Goal: Navigation & Orientation: Find specific page/section

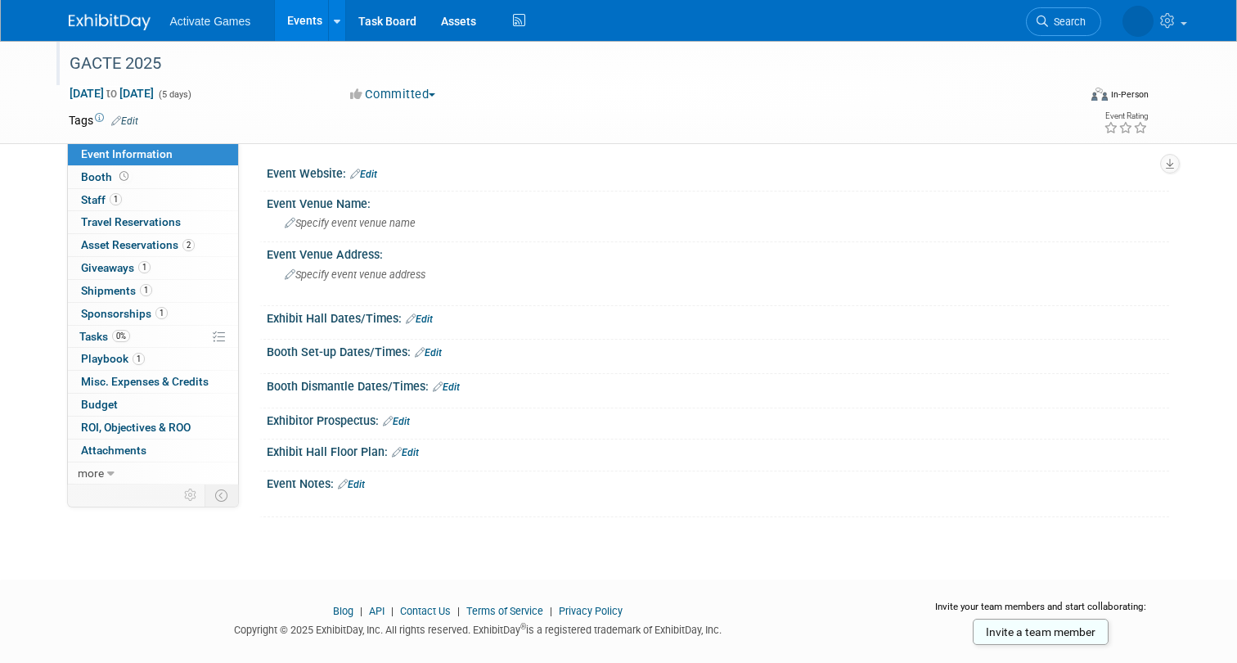
click at [678, 61] on div "GACTE 2025" at bounding box center [560, 63] width 993 height 29
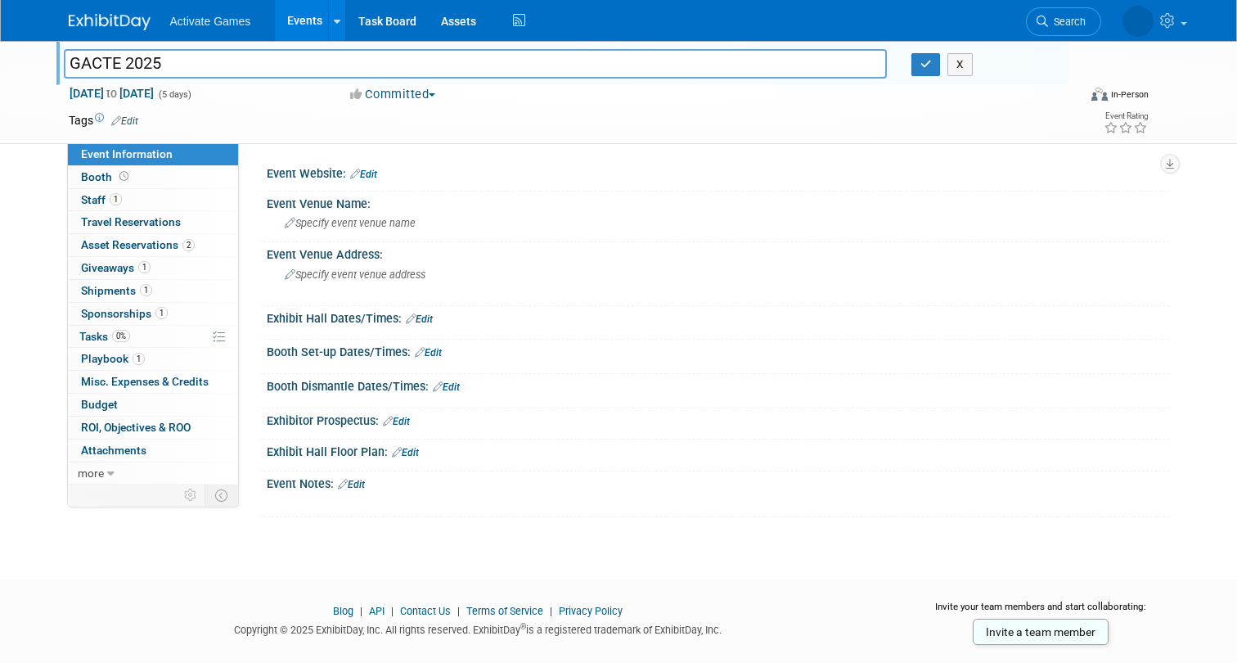
click at [664, 88] on div "Committed Committed Considering Not Going" at bounding box center [516, 95] width 344 height 18
click at [966, 62] on button "X" at bounding box center [960, 64] width 25 height 23
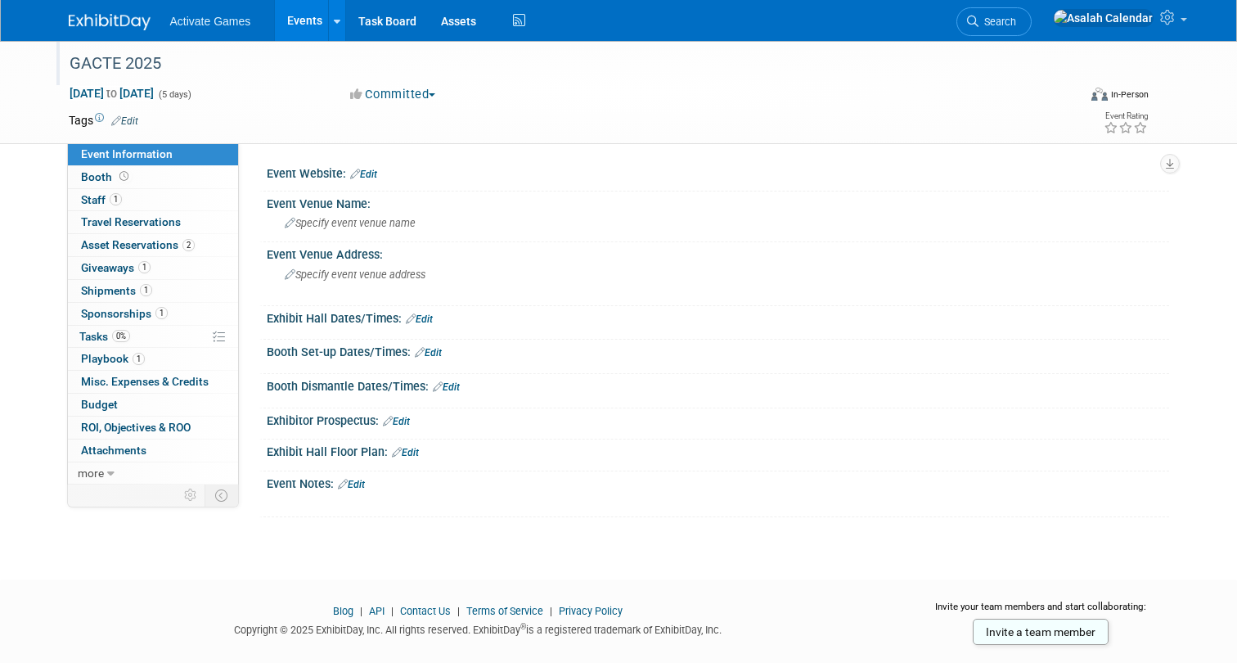
click at [207, 534] on div "GACTE 2025 [DATE] to [DATE] (5 days) [DATE] to [DATE] Committed Committed Consi…" at bounding box center [618, 295] width 1237 height 509
click at [234, 499] on td at bounding box center [222, 494] width 34 height 21
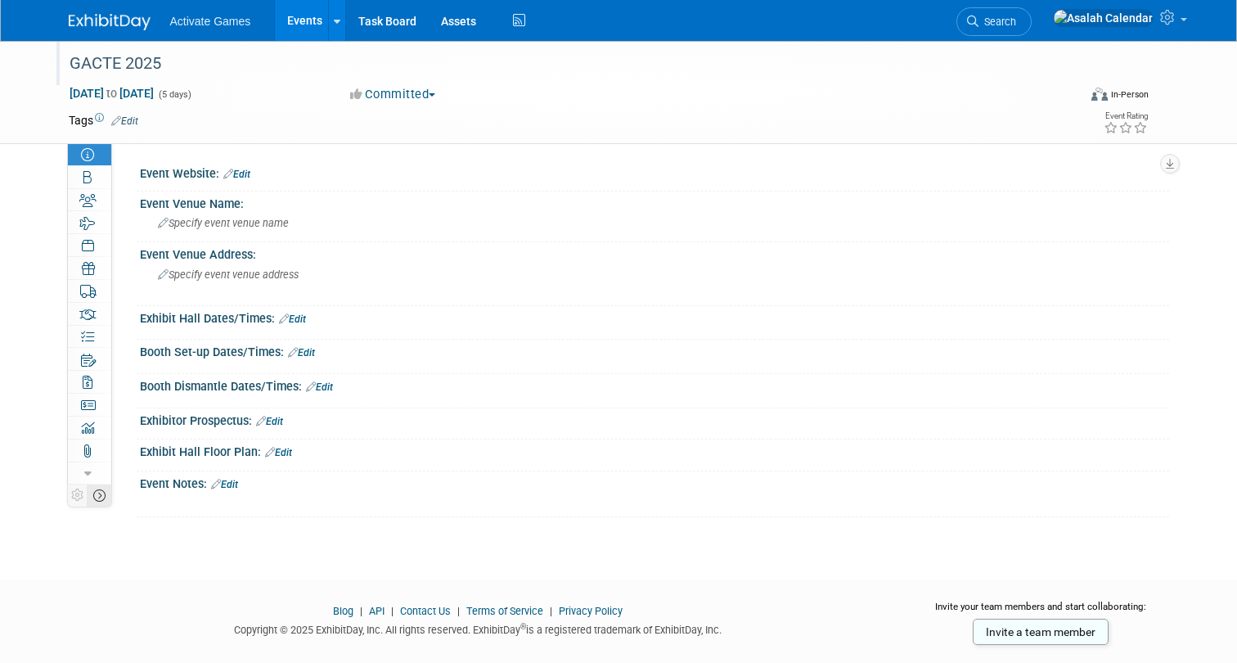
click at [109, 495] on td at bounding box center [99, 494] width 25 height 21
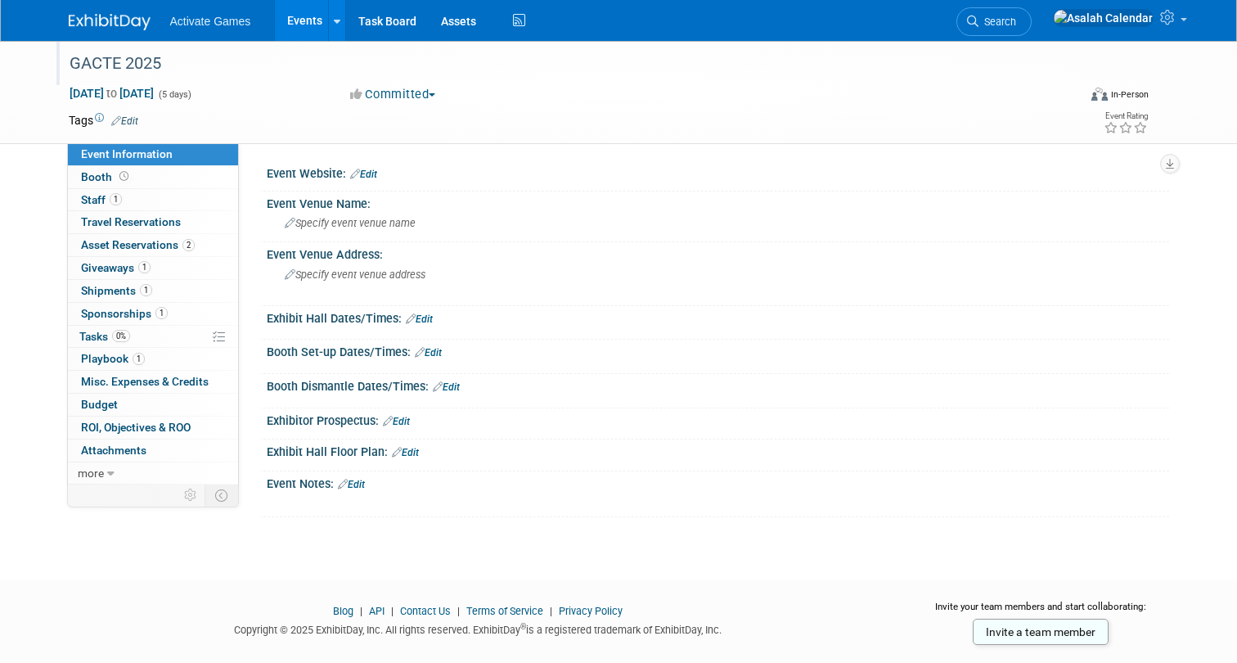
click at [161, 540] on div "GACTE 2025 [DATE] to [DATE] (5 days) [DATE] to [DATE] Committed Committed Consi…" at bounding box center [618, 295] width 1237 height 509
click at [187, 338] on link "0% Tasks 0%" at bounding box center [153, 337] width 170 height 22
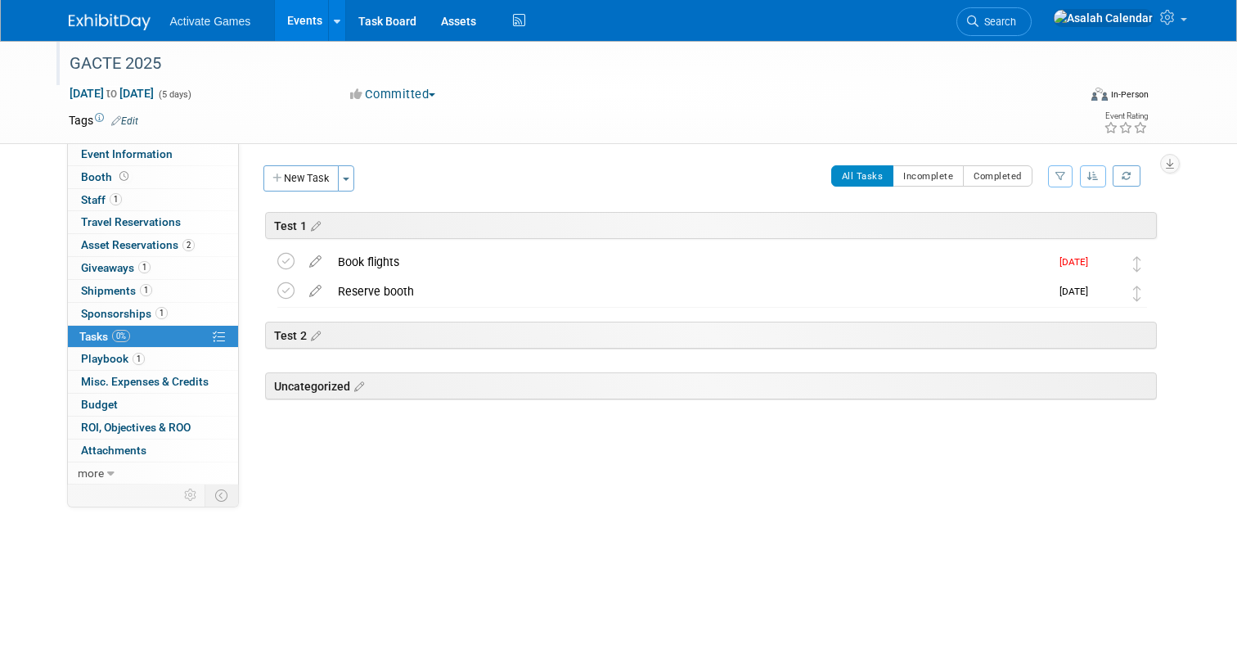
click at [402, 503] on div "GACTE 2025 [DATE] to [DATE] (5 days) [DATE] to [DATE] Committed Committed Consi…" at bounding box center [618, 292] width 1237 height 502
